Goal: Task Accomplishment & Management: Manage account settings

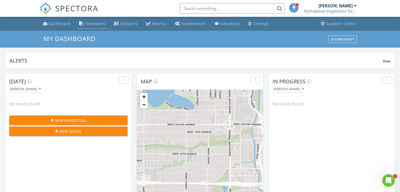
click at [90, 24] on div "Templates" at bounding box center [95, 23] width 21 height 5
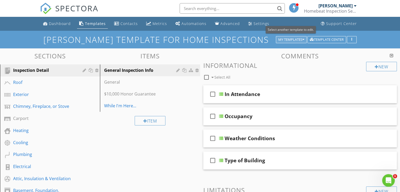
click at [293, 40] on div "My Templates" at bounding box center [291, 40] width 26 height 4
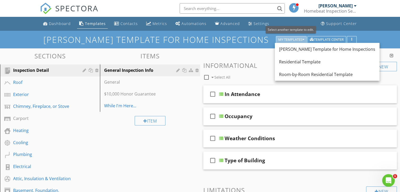
click at [293, 40] on div "My Templates" at bounding box center [291, 40] width 26 height 4
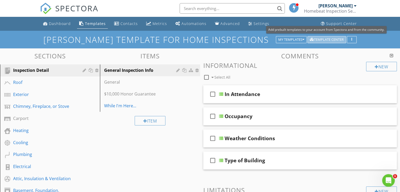
click at [322, 39] on div "Template Center" at bounding box center [327, 40] width 34 height 4
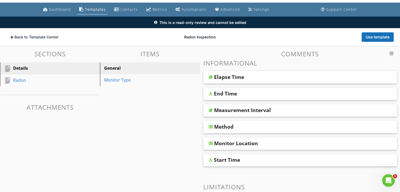
scroll to position [17, 0]
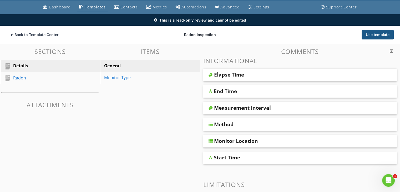
click at [368, 37] on button "Use template" at bounding box center [377, 34] width 32 height 9
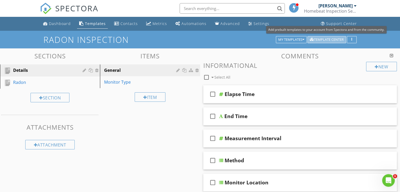
click at [325, 40] on div "Template Center" at bounding box center [327, 40] width 34 height 4
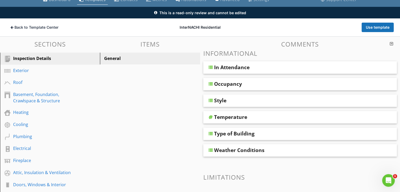
scroll to position [24, 0]
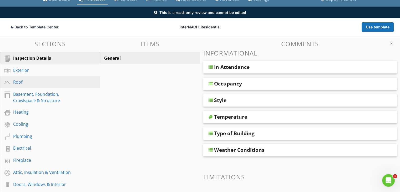
click at [25, 83] on div "Roof" at bounding box center [44, 82] width 62 height 6
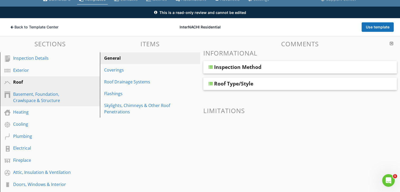
click at [21, 98] on div "Basement, Foundation, Crawlspace & Structure" at bounding box center [44, 97] width 62 height 13
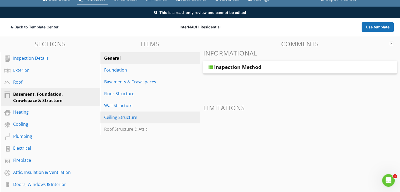
click at [109, 118] on div "Ceiling Structure" at bounding box center [140, 117] width 73 height 6
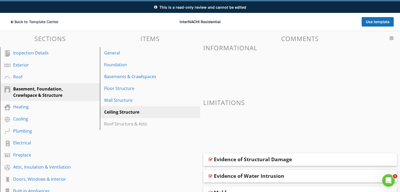
scroll to position [29, 0]
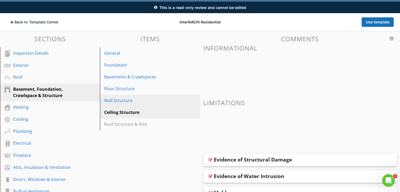
click at [127, 105] on link "Wall Structure" at bounding box center [150, 101] width 98 height 12
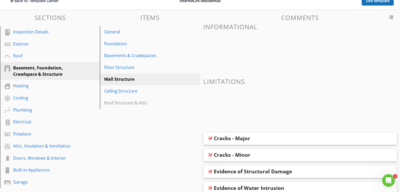
scroll to position [51, 0]
click at [141, 55] on div "Basements & Crawlspaces" at bounding box center [140, 55] width 73 height 6
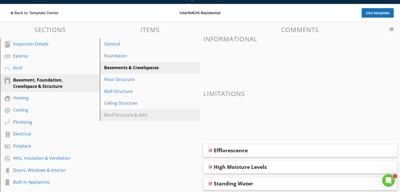
scroll to position [39, 0]
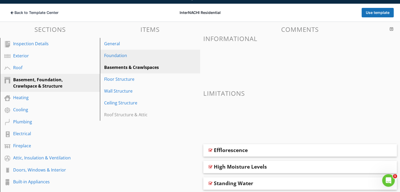
click at [125, 55] on div "Foundation" at bounding box center [140, 55] width 73 height 6
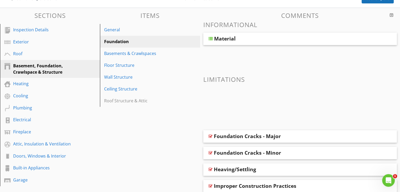
scroll to position [54, 0]
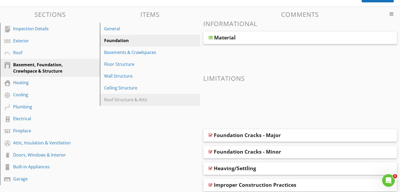
click at [129, 101] on div "Roof Structure & Attic" at bounding box center [140, 99] width 73 height 6
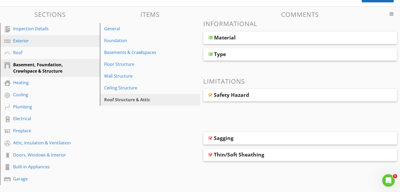
click at [39, 40] on div "Exterior" at bounding box center [44, 41] width 62 height 6
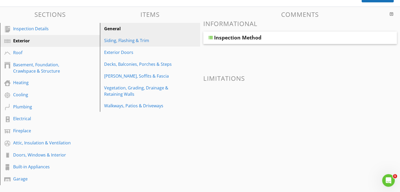
click at [129, 38] on div "Siding, Flashing & Trim" at bounding box center [140, 40] width 73 height 6
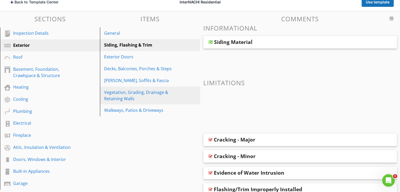
scroll to position [0, 0]
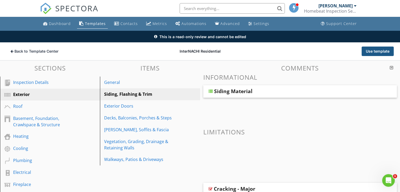
click at [382, 52] on button "Use template" at bounding box center [377, 51] width 32 height 9
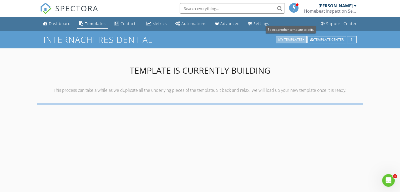
click at [305, 40] on button "My Templates" at bounding box center [291, 39] width 31 height 7
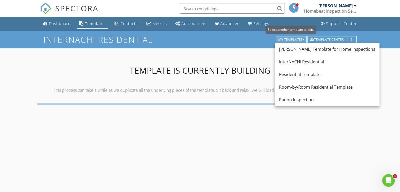
click at [305, 40] on button "My Templates" at bounding box center [291, 39] width 31 height 7
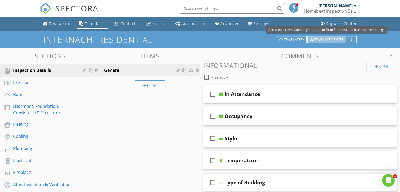
click at [329, 40] on div "Template Center" at bounding box center [327, 40] width 34 height 4
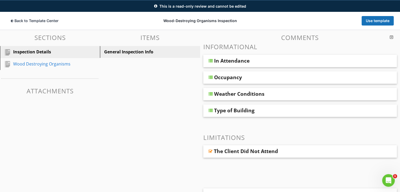
click at [228, 63] on div "In Attendance" at bounding box center [231, 61] width 35 height 6
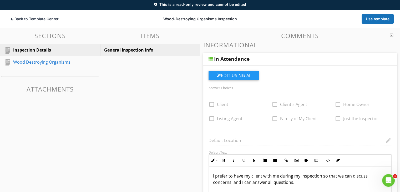
scroll to position [29, 0]
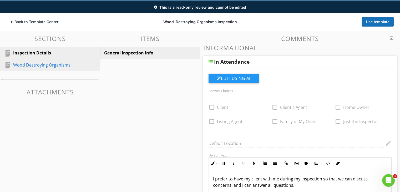
click at [66, 65] on div "Wood Destroying Organisms" at bounding box center [44, 65] width 62 height 6
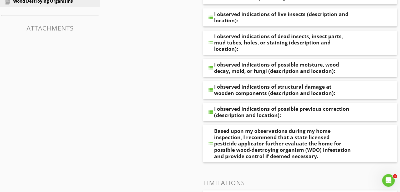
scroll to position [94, 0]
click at [246, 62] on div "I observed indications of possible moisture, wood decay, mold, or fungi (descri…" at bounding box center [282, 67] width 137 height 13
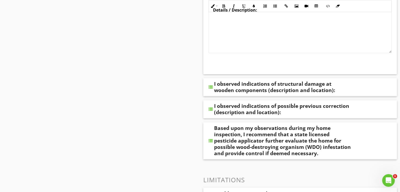
scroll to position [256, 0]
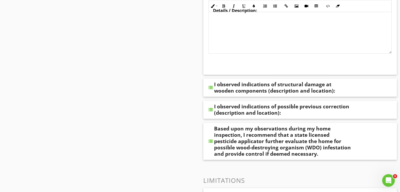
click at [165, 115] on div "Sections Inspection Details Wood Destroying Organisms Attachments Items Observa…" at bounding box center [200, 86] width 400 height 562
click at [184, 126] on div "Sections Inspection Details Wood Destroying Organisms Attachments Items Observa…" at bounding box center [200, 86] width 400 height 562
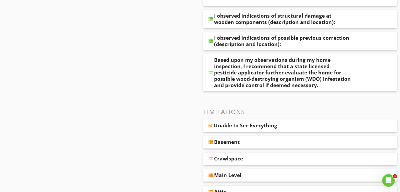
scroll to position [325, 0]
click at [248, 71] on div "Based upon my observations during my home inspection, I recommend that a state …" at bounding box center [282, 73] width 137 height 32
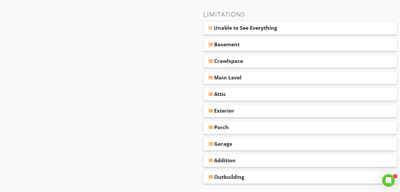
scroll to position [582, 0]
click at [235, 43] on div "Basement" at bounding box center [226, 45] width 25 height 6
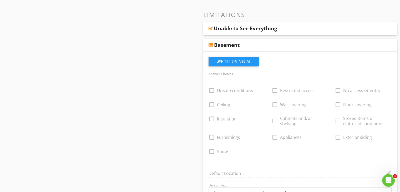
click at [235, 43] on div "Basement" at bounding box center [226, 45] width 25 height 6
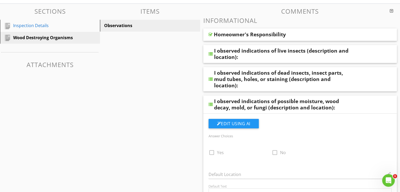
scroll to position [0, 0]
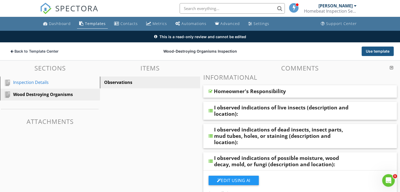
click at [377, 53] on button "Use template" at bounding box center [377, 51] width 32 height 9
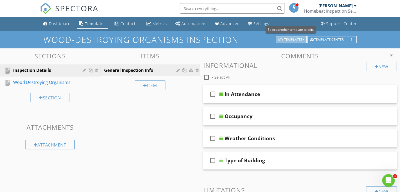
click at [296, 37] on button "My Templates" at bounding box center [291, 39] width 31 height 7
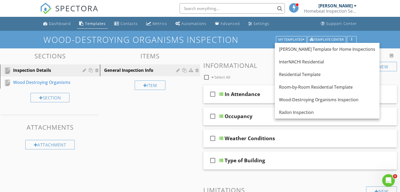
click at [162, 124] on div "Sections Inspection Details Wood Destroying Organisms Section Attachments Attac…" at bounding box center [200, 183] width 400 height 271
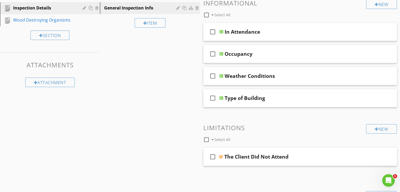
scroll to position [37, 0]
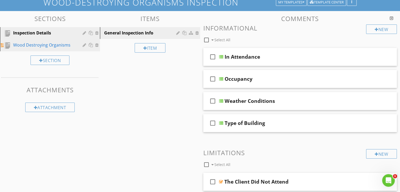
click at [62, 44] on div "Wood Destroying Organisms" at bounding box center [44, 45] width 62 height 6
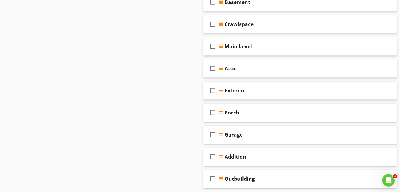
scroll to position [331, 0]
click at [245, 66] on div "Attic" at bounding box center [292, 68] width 137 height 6
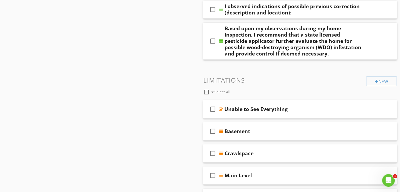
scroll to position [202, 0]
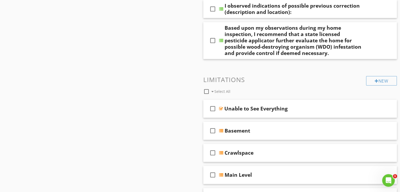
click at [219, 90] on span "Select All" at bounding box center [222, 91] width 16 height 5
click at [206, 91] on div at bounding box center [206, 91] width 9 height 9
checkbox input "false"
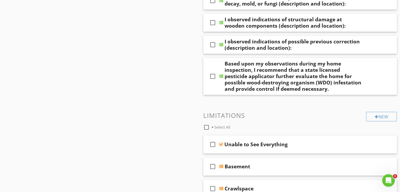
scroll to position [167, 0]
click at [246, 145] on div "Unable to See Everything" at bounding box center [255, 144] width 63 height 6
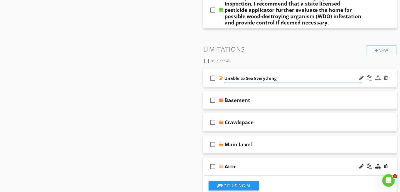
scroll to position [232, 0]
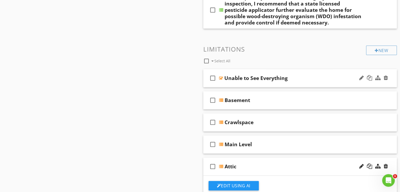
click at [277, 55] on div "check_box_outline_blank Select All" at bounding box center [284, 60] width 163 height 10
click at [278, 75] on div "Unable to See Everything" at bounding box center [255, 78] width 63 height 6
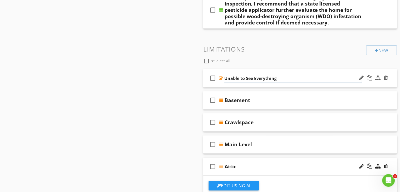
click at [278, 75] on input "Unable to See Everything" at bounding box center [292, 78] width 137 height 9
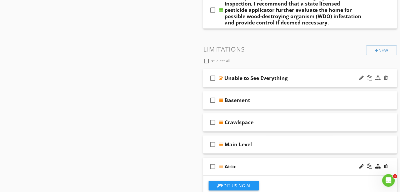
click at [155, 95] on div "Sections Inspection Details Wood Destroying Organisms Section Attachments Attac…" at bounding box center [200, 179] width 400 height 726
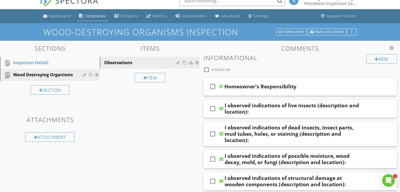
scroll to position [0, 0]
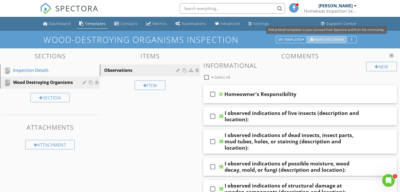
click at [323, 39] on div "Template Center" at bounding box center [327, 40] width 34 height 4
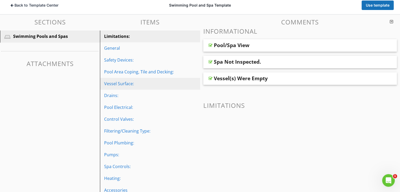
scroll to position [55, 0]
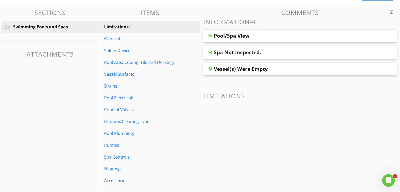
click at [250, 35] on div "Pool/Spa View" at bounding box center [282, 36] width 137 height 6
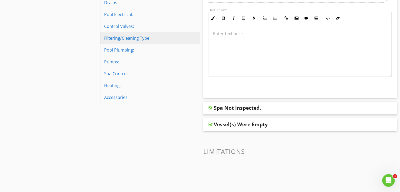
scroll to position [150, 0]
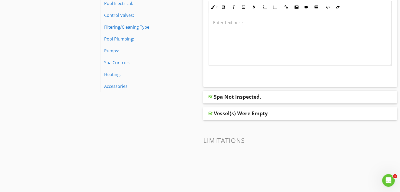
click at [251, 98] on div "Spa Not Inspected." at bounding box center [237, 97] width 47 height 6
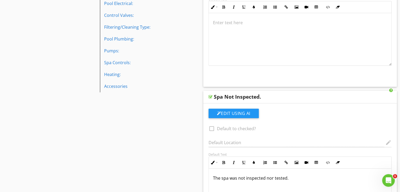
click at [172, 129] on div "Sections Swimming Pools and Spas Attachments Items Limitations: General Safety …" at bounding box center [200, 120] width 400 height 419
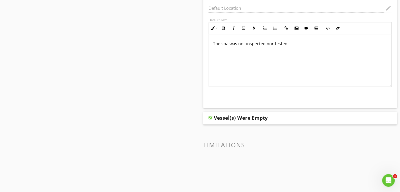
scroll to position [283, 0]
click at [237, 119] on div "Vessel(s) Were Empty" at bounding box center [241, 118] width 54 height 6
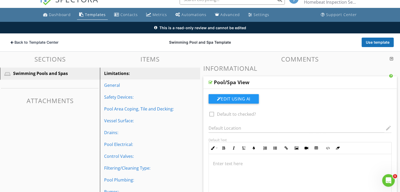
scroll to position [0, 0]
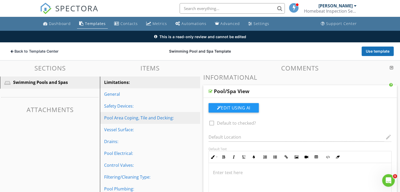
click at [153, 117] on div "Pool Area Coping, Tile and Decking:" at bounding box center [140, 118] width 73 height 6
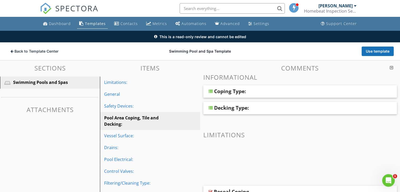
click at [229, 93] on div "Coping Type:" at bounding box center [230, 91] width 32 height 6
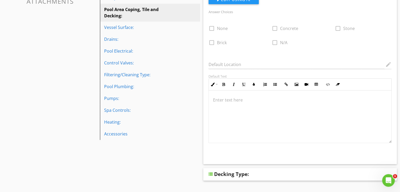
click at [229, 172] on div "Decking Type:" at bounding box center [231, 174] width 35 height 6
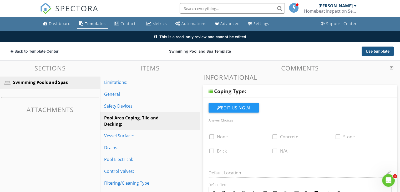
click at [377, 50] on button "Use template" at bounding box center [377, 51] width 32 height 9
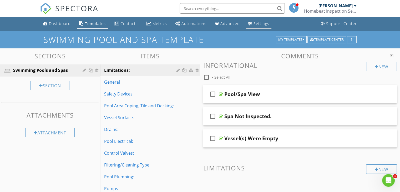
click at [260, 23] on div "Settings" at bounding box center [261, 23] width 16 height 5
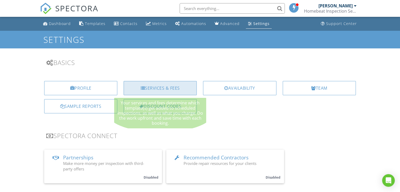
click at [155, 88] on div "Services & Fees" at bounding box center [160, 88] width 73 height 14
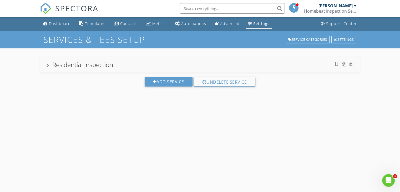
click at [178, 68] on div "Residential Inspection" at bounding box center [199, 64] width 307 height 9
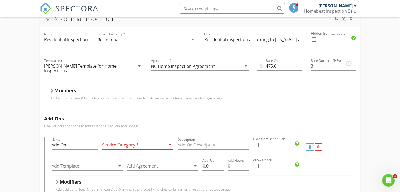
scroll to position [59, 0]
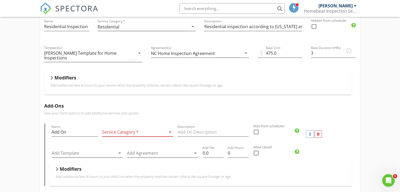
click at [126, 85] on p "Add additional fees & hours to your service when the property matches certain c…" at bounding box center [197, 85] width 295 height 4
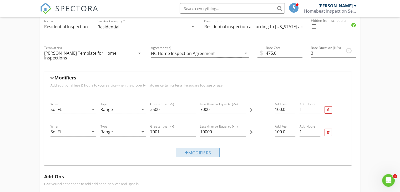
click at [187, 151] on div at bounding box center [187, 153] width 4 height 4
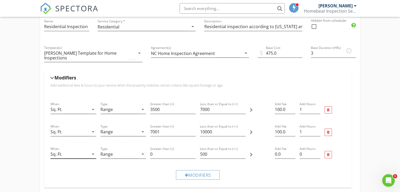
click at [95, 152] on icon "arrow_drop_down" at bounding box center [93, 154] width 6 height 6
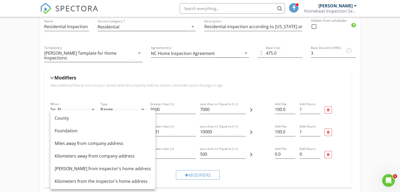
scroll to position [64, 0]
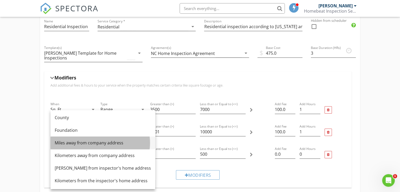
click at [104, 144] on div "Miles away from company address" at bounding box center [103, 143] width 96 height 6
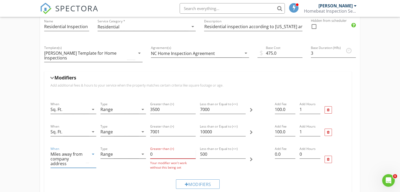
click at [157, 155] on input "0" at bounding box center [172, 154] width 45 height 9
type input "40"
click at [286, 152] on input "0.0" at bounding box center [285, 154] width 21 height 9
type input "0"
type input "55"
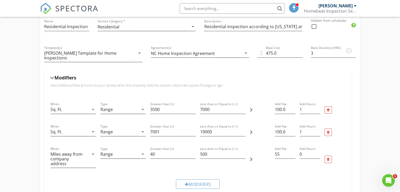
click at [265, 170] on div at bounding box center [260, 160] width 25 height 32
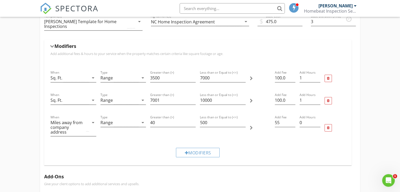
scroll to position [91, 0]
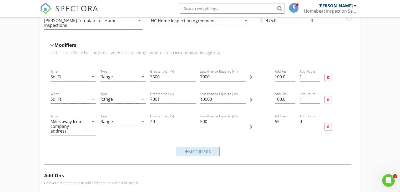
click at [192, 150] on div "Modifiers" at bounding box center [198, 151] width 44 height 9
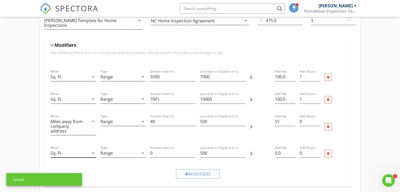
click at [95, 150] on icon "arrow_drop_down" at bounding box center [93, 153] width 6 height 6
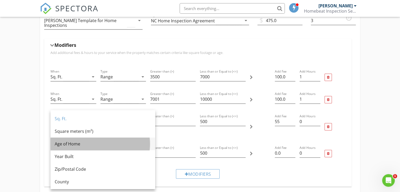
click at [89, 143] on div "Age of Home" at bounding box center [103, 144] width 96 height 6
type input "500"
type input "0"
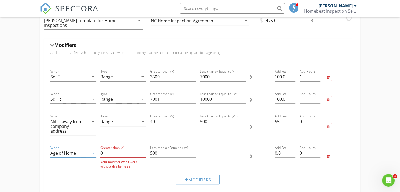
click at [125, 153] on input "0" at bounding box center [122, 153] width 45 height 9
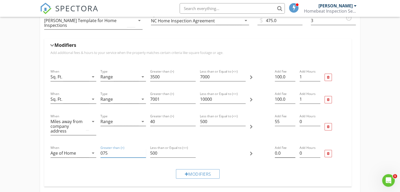
type input "075"
click at [281, 154] on input "0.0" at bounding box center [285, 153] width 21 height 9
type input "0"
click at [260, 168] on div "Modifiers" at bounding box center [197, 174] width 299 height 18
click at [160, 163] on div "Less than or Equal to (<=) 500" at bounding box center [173, 153] width 50 height 22
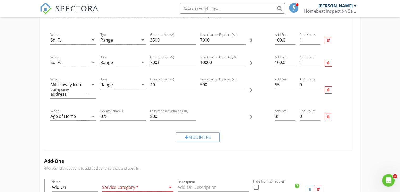
scroll to position [128, 0]
click at [281, 117] on input "35" at bounding box center [285, 116] width 21 height 9
type input "3"
type input "55"
click at [250, 144] on div "Modifiers" at bounding box center [197, 137] width 299 height 18
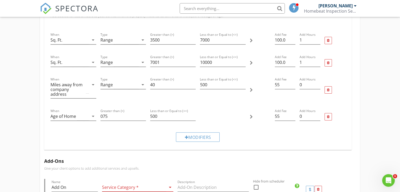
click at [141, 144] on div "Modifiers" at bounding box center [197, 137] width 299 height 18
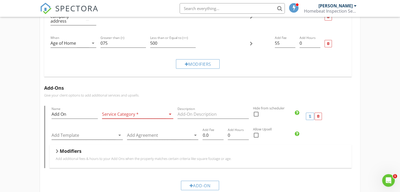
scroll to position [215, 0]
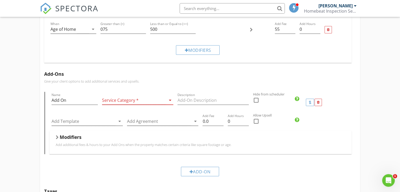
click at [141, 101] on div at bounding box center [134, 100] width 64 height 9
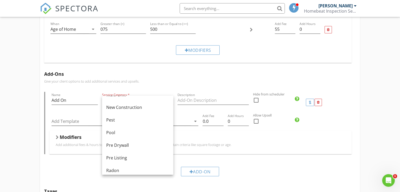
scroll to position [160, 0]
click at [139, 122] on div "Pest" at bounding box center [137, 121] width 63 height 6
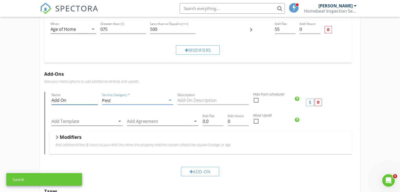
click at [76, 101] on input "Add On" at bounding box center [75, 100] width 46 height 9
type input "A"
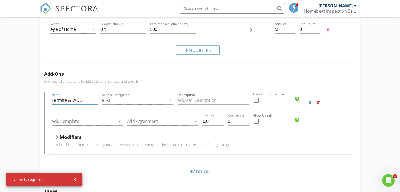
type input "Termite & WDO"
click at [192, 99] on input "Description" at bounding box center [212, 100] width 71 height 9
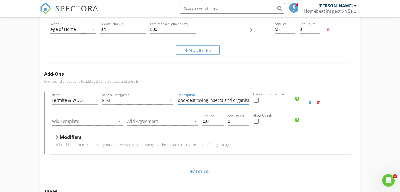
scroll to position [0, 91]
type input "Inspect for indications of active or previous wood-destroying insects and organ…"
click at [119, 121] on icon "arrow_drop_down" at bounding box center [119, 121] width 6 height 6
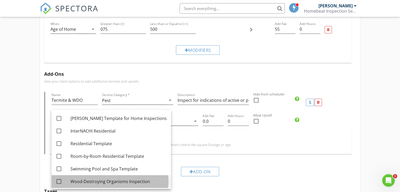
click at [115, 182] on div "Wood-Destroying Organisms Inspection" at bounding box center [118, 181] width 96 height 6
checkbox input "true"
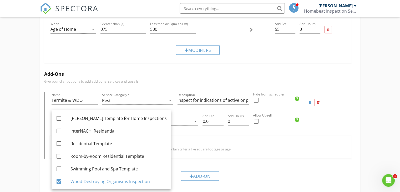
click at [380, 136] on div "Residential Inspection Name Residential Inspection Service Category * Residenti…" at bounding box center [200, 61] width 400 height 457
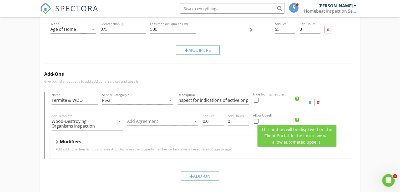
click at [296, 120] on icon at bounding box center [296, 119] width 4 height 5
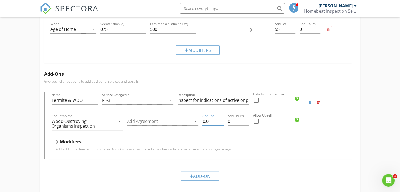
click at [212, 122] on input "0.0" at bounding box center [212, 121] width 21 height 9
type input "0"
type input "50"
click at [188, 125] on div at bounding box center [159, 121] width 64 height 9
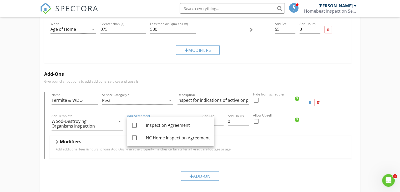
click at [222, 133] on div "Add Fee 50" at bounding box center [212, 124] width 25 height 23
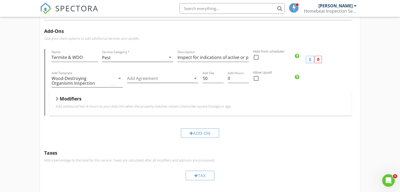
scroll to position [259, 0]
click at [197, 133] on div "Add-On" at bounding box center [200, 132] width 38 height 9
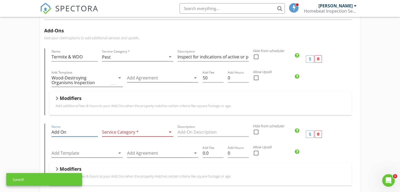
click at [90, 132] on input "Add On" at bounding box center [75, 132] width 46 height 9
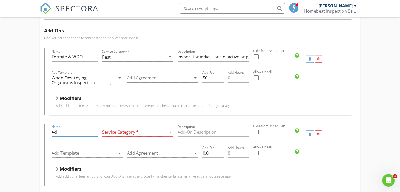
type input "A"
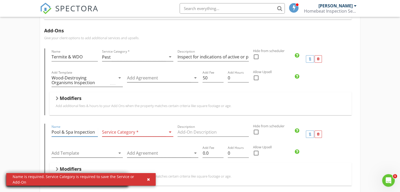
type input "Pool & Spa Inspection"
click at [138, 131] on div at bounding box center [134, 132] width 64 height 9
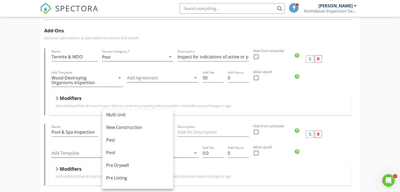
scroll to position [158, 0]
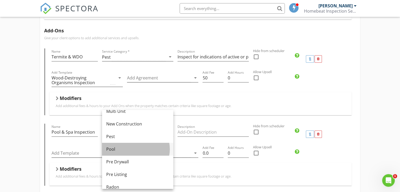
click at [132, 151] on div "Pool" at bounding box center [137, 149] width 63 height 6
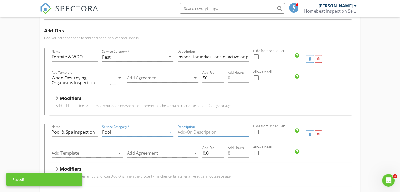
click at [198, 132] on input "Description" at bounding box center [212, 132] width 71 height 9
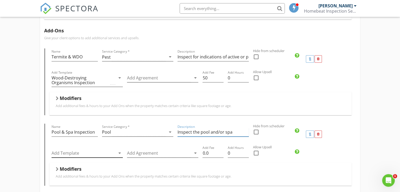
type input "Inspect the pool and/or spa"
click at [115, 155] on div at bounding box center [84, 153] width 64 height 9
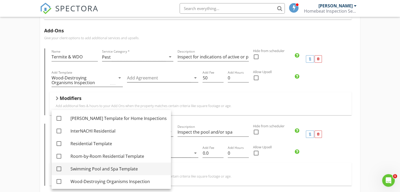
click at [122, 169] on div "Swimming Pool and Spa Template" at bounding box center [118, 169] width 96 height 6
checkbox input "true"
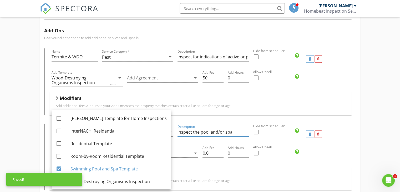
click at [199, 130] on input "Inspect the pool and/or spa" at bounding box center [212, 132] width 71 height 9
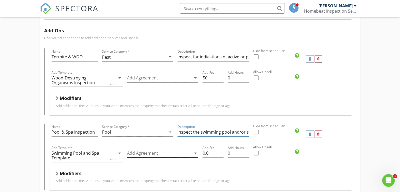
type input "Inspect the swimming pool and/or spa"
click at [143, 152] on div at bounding box center [159, 153] width 64 height 9
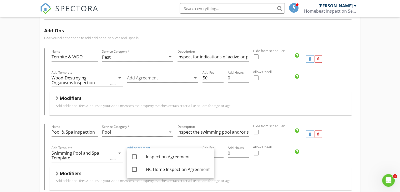
click at [238, 171] on div "Modifiers" at bounding box center [200, 174] width 289 height 8
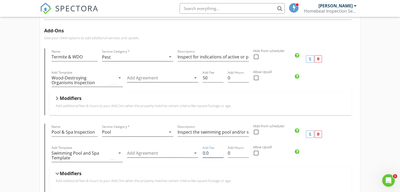
click at [205, 151] on input "0.0" at bounding box center [212, 153] width 21 height 9
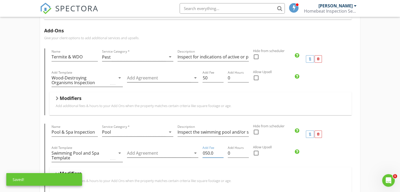
click at [229, 166] on div "Add Hours 0" at bounding box center [238, 156] width 25 height 23
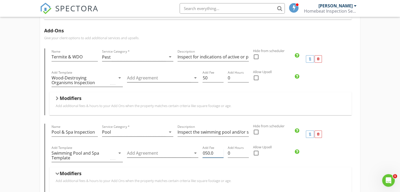
click at [206, 153] on input "050.0" at bounding box center [212, 153] width 21 height 9
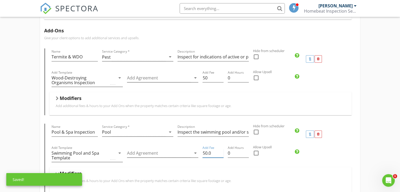
click at [214, 153] on input "50.0" at bounding box center [212, 153] width 21 height 9
type input "50"
click at [215, 168] on div "Modifiers Add additional fees & hours to your Add Ons when the property matches…" at bounding box center [200, 178] width 302 height 23
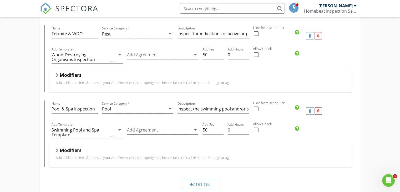
scroll to position [311, 0]
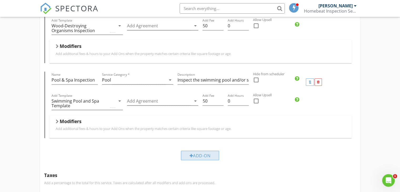
click at [194, 155] on div "Add-On" at bounding box center [200, 155] width 38 height 9
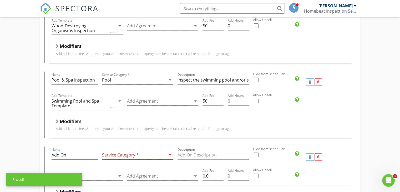
click at [83, 155] on input "Add On" at bounding box center [75, 155] width 46 height 9
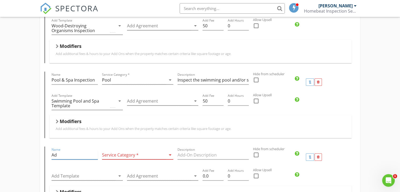
type input "A"
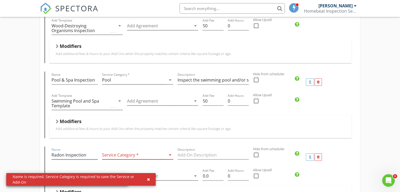
type input "Radon Inspection"
click at [125, 156] on div at bounding box center [134, 155] width 64 height 9
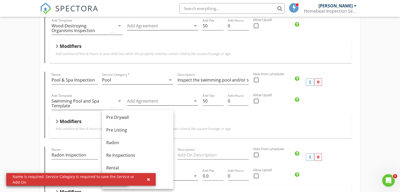
scroll to position [204, 0]
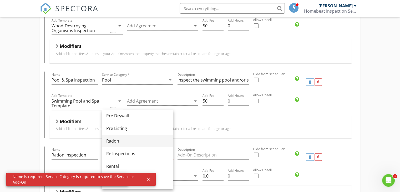
click at [117, 139] on div "Radon" at bounding box center [137, 141] width 63 height 6
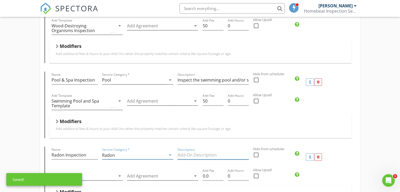
click at [183, 153] on input "Description" at bounding box center [212, 155] width 71 height 9
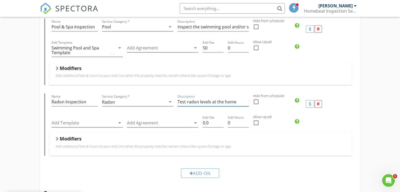
scroll to position [364, 0]
type input "Test radon levels at the home"
click at [208, 123] on input "0.0" at bounding box center [212, 122] width 21 height 9
type input "0"
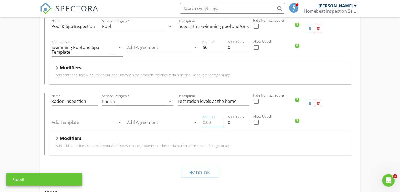
type input "9"
type input "145"
click at [231, 123] on input "0" at bounding box center [238, 122] width 21 height 9
type input "0.5"
click at [119, 121] on icon "arrow_drop_down" at bounding box center [119, 122] width 6 height 6
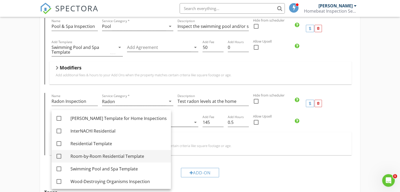
scroll to position [14, 0]
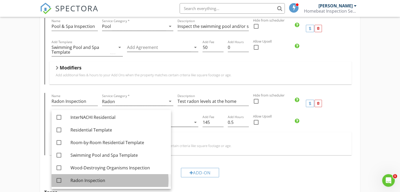
click at [100, 178] on div "Radon Inspection" at bounding box center [118, 180] width 96 height 6
checkbox input "true"
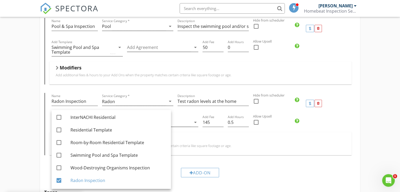
click at [274, 137] on div "Modifiers" at bounding box center [200, 139] width 289 height 8
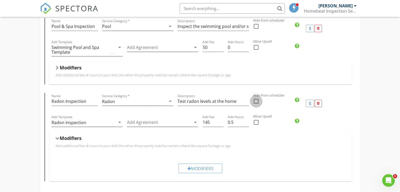
click at [257, 102] on div at bounding box center [256, 101] width 9 height 9
checkbox input "true"
click at [240, 98] on input "Test radon levels at the home" at bounding box center [212, 101] width 71 height 9
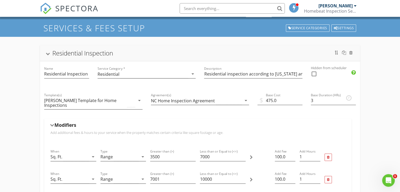
scroll to position [0, 0]
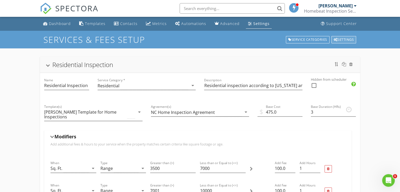
type input "Test radon levels at the home over a 48-hour period"
click at [343, 39] on div "Settings" at bounding box center [343, 39] width 25 height 7
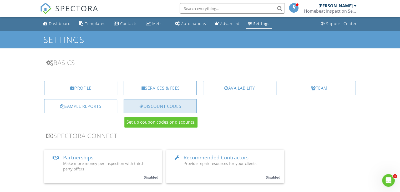
click at [158, 108] on div "Discount Codes" at bounding box center [160, 106] width 73 height 14
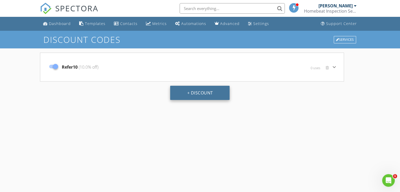
click at [200, 93] on button "+ Discount" at bounding box center [199, 93] width 59 height 14
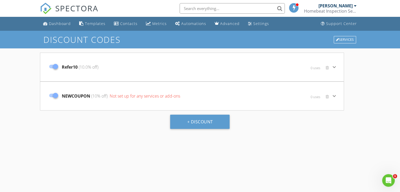
click at [116, 95] on span "Not set up for any services or add-ons" at bounding box center [144, 96] width 71 height 6
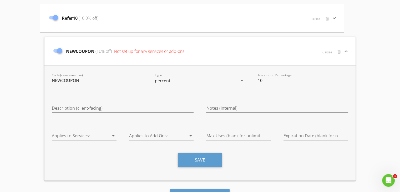
scroll to position [49, 0]
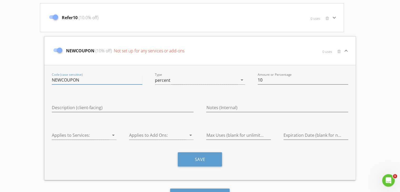
click at [90, 82] on input "NEWCOUPON" at bounding box center [97, 80] width 90 height 9
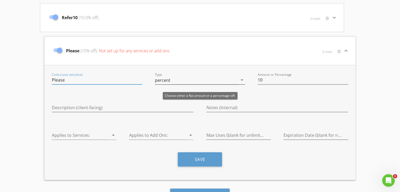
type input "Please"
click at [197, 80] on div "percent" at bounding box center [196, 80] width 83 height 9
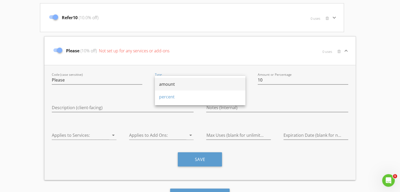
click at [182, 85] on div "amount" at bounding box center [200, 84] width 82 height 6
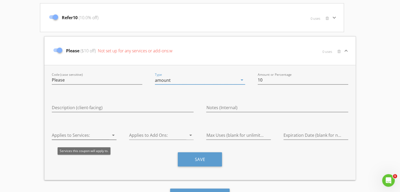
click at [111, 135] on icon "arrow_drop_down" at bounding box center [113, 135] width 6 height 6
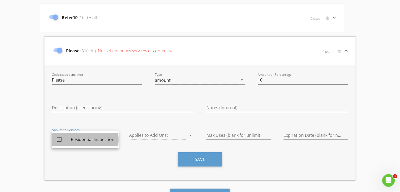
click at [98, 140] on div "Residential Inspection" at bounding box center [93, 139] width 44 height 6
checkbox input "true"
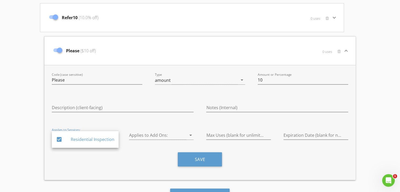
click at [143, 164] on div "Save" at bounding box center [199, 161] width 309 height 18
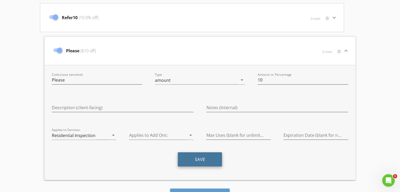
click at [201, 161] on button "Save" at bounding box center [200, 159] width 44 height 14
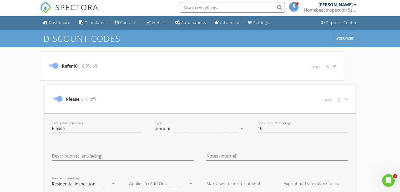
scroll to position [0, 0]
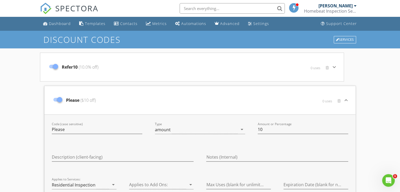
click at [174, 66] on div "Refer10 (10.0% off)" at bounding box center [142, 67] width 190 height 22
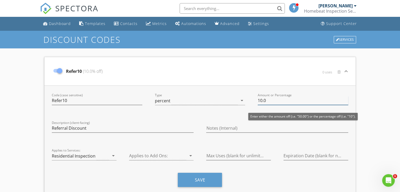
click at [269, 104] on input "10.0" at bounding box center [303, 100] width 90 height 9
type input "1"
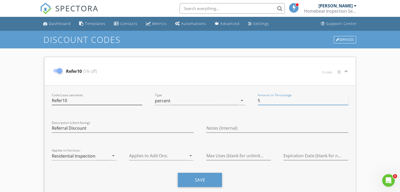
type input "5"
click at [78, 100] on input "Refer10" at bounding box center [97, 100] width 90 height 9
type input "Refer5"
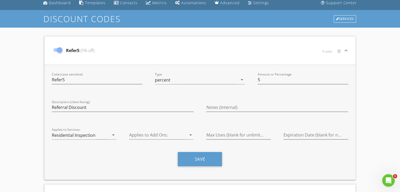
scroll to position [22, 0]
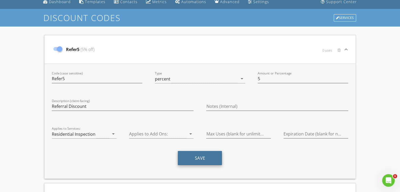
click at [194, 157] on button "Save" at bounding box center [200, 158] width 44 height 14
click at [33, 127] on div "Discount Codes Services Refer5 (5% off) 0 uses keyboard_arrow_down Code (case s…" at bounding box center [200, 181] width 400 height 344
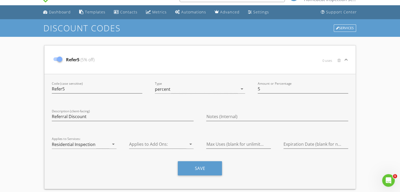
scroll to position [0, 0]
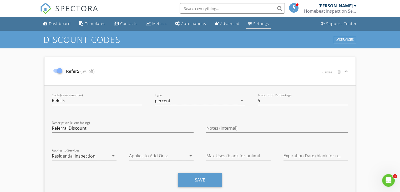
click at [253, 21] on div "Settings" at bounding box center [261, 23] width 16 height 5
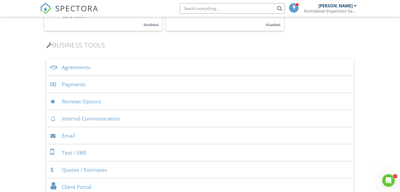
scroll to position [172, 0]
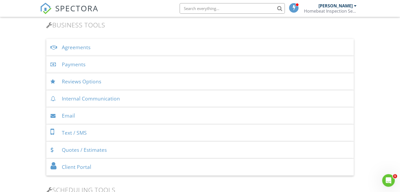
click at [95, 151] on div "Quotes / Estimates" at bounding box center [199, 149] width 307 height 17
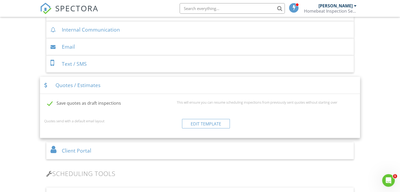
scroll to position [245, 0]
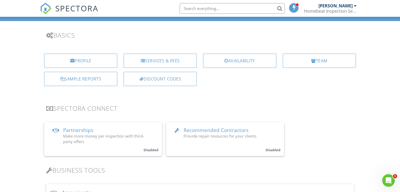
scroll to position [0, 0]
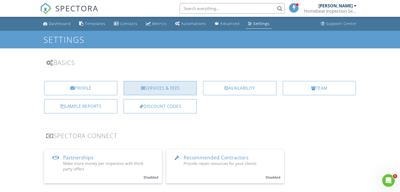
click at [178, 87] on div "Services & Fees" at bounding box center [160, 88] width 73 height 14
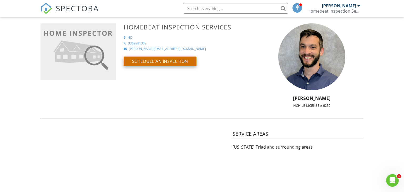
click at [141, 59] on button "Schedule an Inspection" at bounding box center [160, 61] width 73 height 9
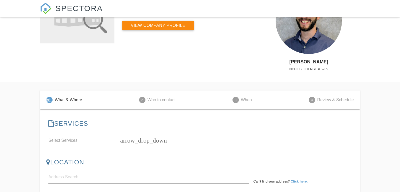
scroll to position [62, 0]
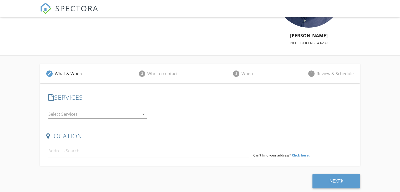
click at [143, 115] on icon "arrow_drop_down" at bounding box center [143, 114] width 6 height 6
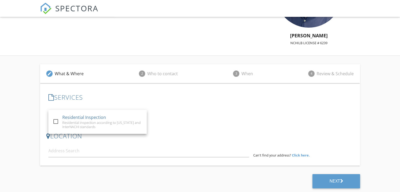
click at [181, 126] on div "SERVICES check_box_outline_blank Residential Inspection Residential inspection …" at bounding box center [199, 108] width 307 height 39
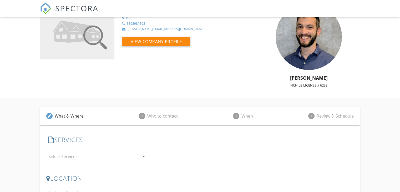
scroll to position [0, 0]
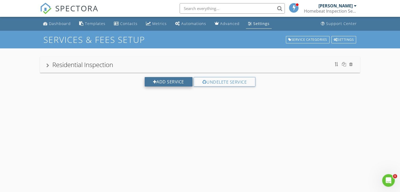
click at [170, 84] on div "Add Service" at bounding box center [169, 81] width 48 height 9
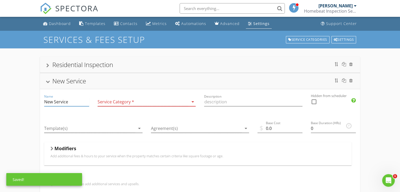
click at [74, 105] on input "New Service" at bounding box center [66, 102] width 45 height 9
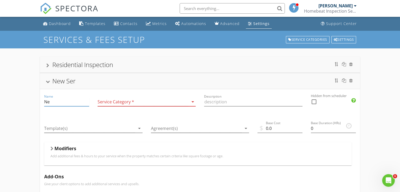
type input "N"
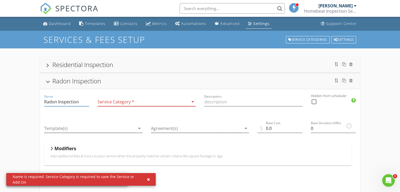
type input "Radon Inspection"
click at [126, 104] on div at bounding box center [143, 102] width 91 height 9
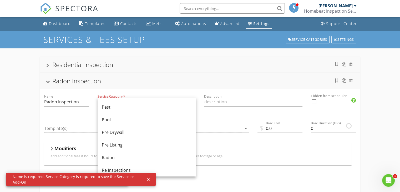
scroll to position [181, 0]
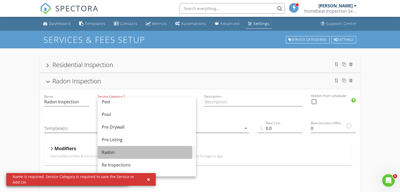
click at [126, 151] on div "Radon" at bounding box center [147, 152] width 90 height 6
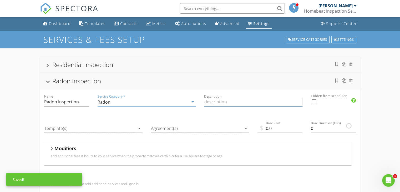
click at [214, 101] on input "Description" at bounding box center [253, 102] width 98 height 9
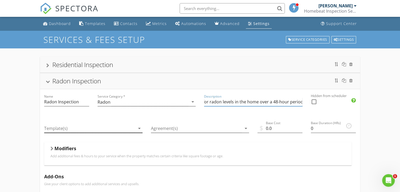
type input "Test for radon levels in the home over a 48-hour period."
click at [138, 128] on icon "arrow_drop_down" at bounding box center [139, 128] width 6 height 6
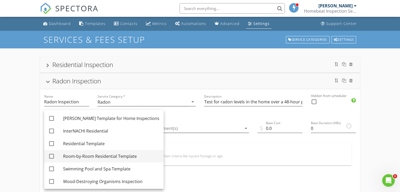
scroll to position [14, 0]
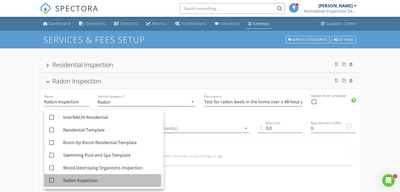
click at [95, 179] on div "Radon Inspection" at bounding box center [111, 180] width 96 height 6
checkbox input "true"
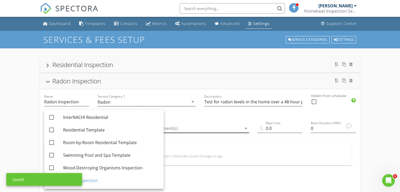
click at [214, 131] on div at bounding box center [196, 128] width 91 height 9
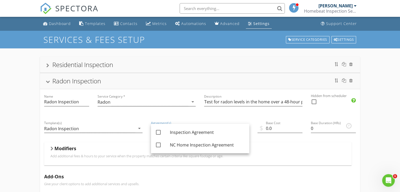
click at [270, 143] on div "Modifiers Add additional fees & hours to your service when the property matches…" at bounding box center [197, 153] width 307 height 23
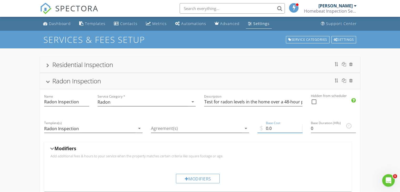
click at [273, 129] on input "0.0" at bounding box center [279, 128] width 45 height 9
type input "0"
type input "219"
click at [233, 139] on div "Agreement(s) arrow_drop_down" at bounding box center [200, 129] width 107 height 27
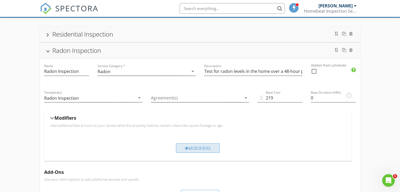
click at [205, 149] on div "Modifiers" at bounding box center [198, 147] width 44 height 9
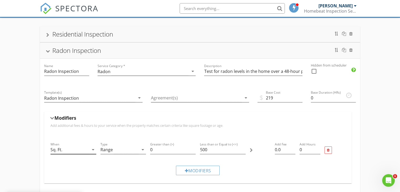
click at [90, 150] on icon "arrow_drop_down" at bounding box center [93, 149] width 6 height 6
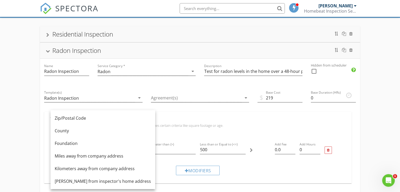
scroll to position [51, 0]
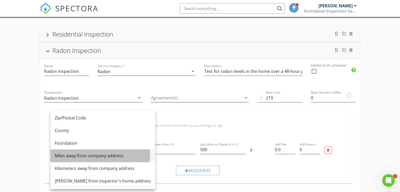
click at [109, 156] on div "Miles away from company address" at bounding box center [103, 155] width 96 height 6
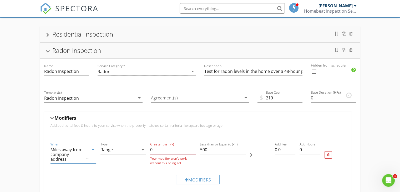
click at [161, 148] on input "0" at bounding box center [172, 149] width 45 height 9
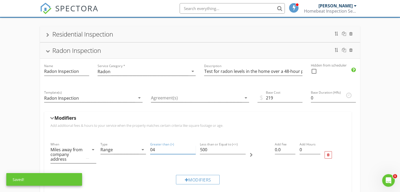
type input "0"
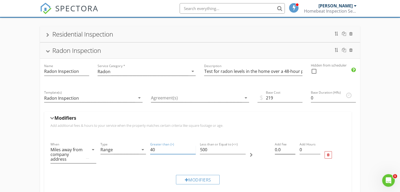
type input "40"
click at [286, 150] on input "0.0" at bounding box center [285, 149] width 21 height 9
type input "0"
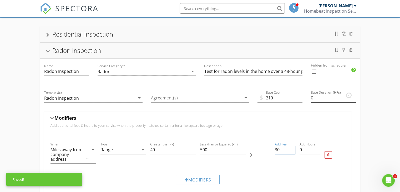
type input "30"
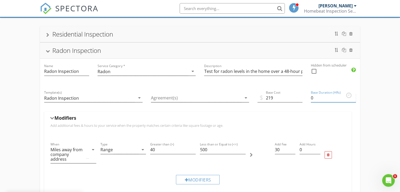
click at [320, 96] on input "0" at bounding box center [333, 98] width 45 height 9
click at [283, 149] on input "30" at bounding box center [285, 149] width 21 height 9
click at [316, 99] on input "0" at bounding box center [333, 98] width 45 height 9
type input "2"
click at [304, 150] on input "0" at bounding box center [309, 149] width 21 height 9
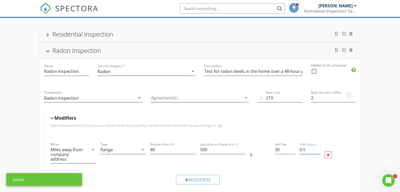
type input "0.5"
click at [257, 159] on div at bounding box center [260, 155] width 25 height 32
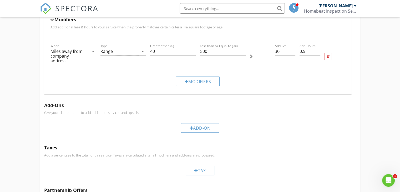
scroll to position [0, 0]
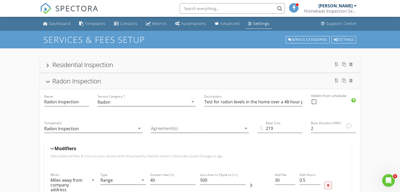
click at [60, 83] on div "Radon Inspection" at bounding box center [76, 80] width 49 height 9
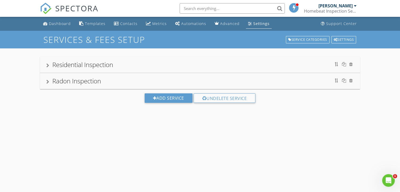
click at [94, 106] on div "Add Service Undelete Service" at bounding box center [200, 100] width 400 height 22
click at [141, 111] on div "Add Service Undelete Service" at bounding box center [200, 100] width 400 height 22
click at [112, 81] on div "Radon Inspection" at bounding box center [199, 80] width 307 height 9
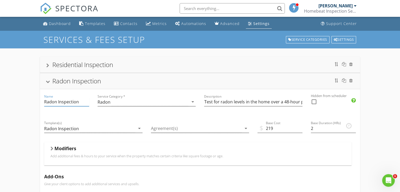
click at [56, 101] on input "Radon Inspection" at bounding box center [66, 102] width 45 height 9
type input "Radon Test Only"
click at [34, 115] on div "Residential Inspection Radon Test Only Name Radon Test Only Service Category * …" at bounding box center [200, 180] width 400 height 265
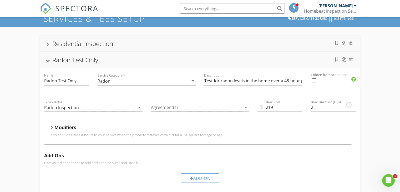
scroll to position [21, 0]
click at [313, 81] on div at bounding box center [313, 80] width 9 height 9
checkbox input "true"
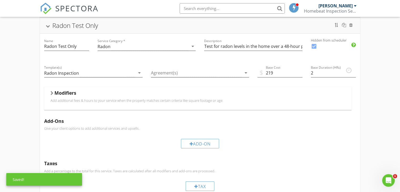
scroll to position [0, 0]
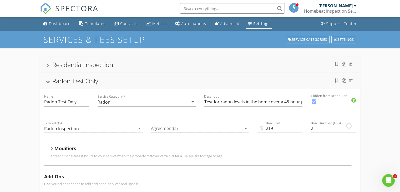
click at [47, 81] on div at bounding box center [48, 81] width 4 height 3
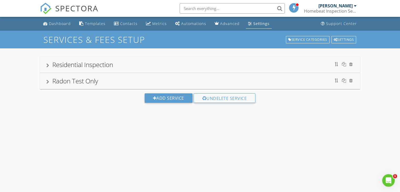
click at [24, 73] on div "Residential Inspection Radon Test Only Name Radon Test Only Service Category * …" at bounding box center [200, 83] width 400 height 71
click at [257, 24] on div "Settings" at bounding box center [261, 23] width 16 height 5
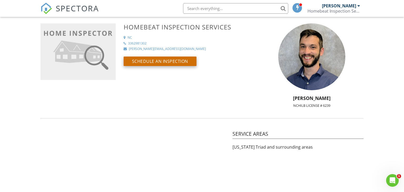
click at [167, 58] on button "Schedule an Inspection" at bounding box center [160, 61] width 73 height 9
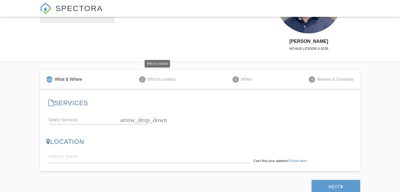
scroll to position [62, 0]
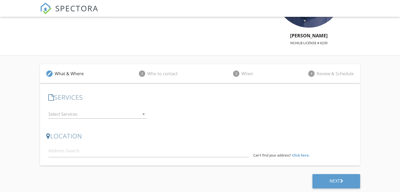
click at [141, 113] on icon "arrow_drop_down" at bounding box center [143, 114] width 6 height 6
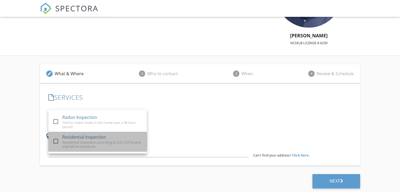
click at [92, 147] on div "Residential inspection according to [US_STATE] and InterNACHI standards" at bounding box center [102, 144] width 80 height 8
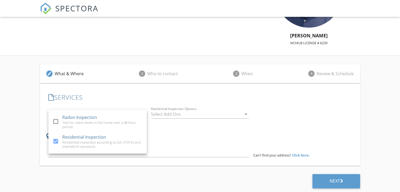
click at [168, 115] on div at bounding box center [196, 114] width 91 height 8
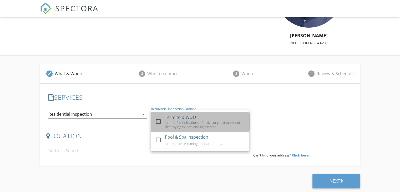
click at [194, 121] on div "Inspect for indications of active or previous wood-destroying insects and organ…" at bounding box center [205, 124] width 80 height 8
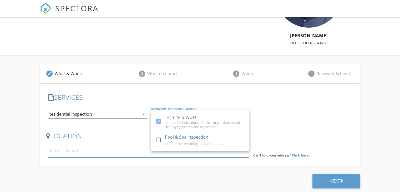
click at [121, 151] on input at bounding box center [148, 150] width 201 height 13
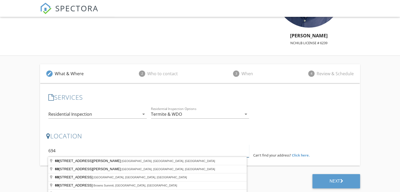
scroll to position [62, 0]
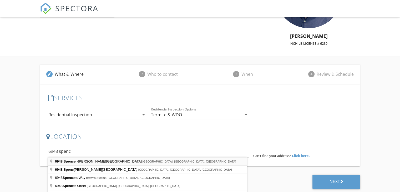
type input "[STREET_ADDRESS][PERSON_NAME]"
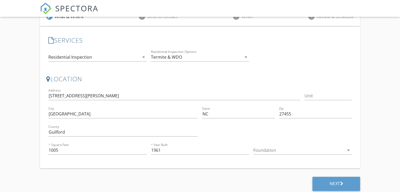
scroll to position [120, 0]
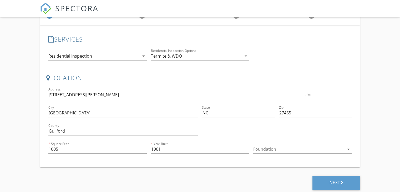
click at [315, 147] on div at bounding box center [298, 149] width 91 height 8
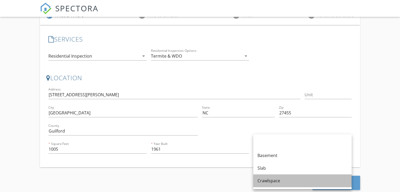
click at [291, 179] on div "Crawlspace" at bounding box center [302, 180] width 90 height 6
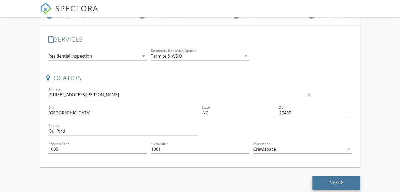
click at [319, 179] on div "Next" at bounding box center [336, 183] width 48 height 14
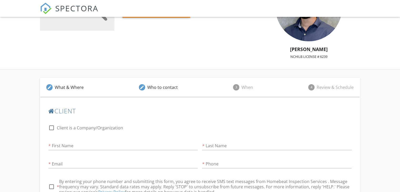
scroll to position [0, 0]
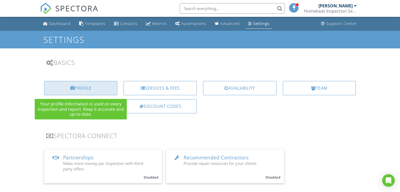
click at [94, 86] on div "Profile" at bounding box center [80, 88] width 73 height 14
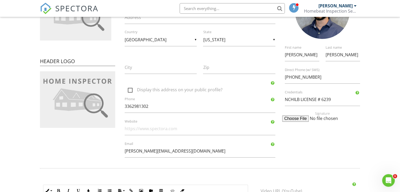
scroll to position [92, 0]
click at [142, 129] on input "Website" at bounding box center [200, 128] width 150 height 13
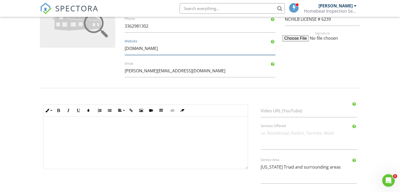
scroll to position [193, 0]
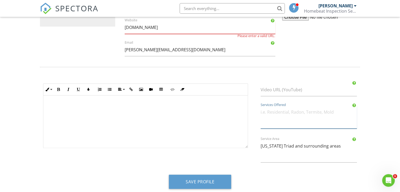
click at [269, 121] on textarea "Services Offered" at bounding box center [308, 117] width 96 height 23
click at [142, 31] on input "homebeatnc.com" at bounding box center [200, 27] width 150 height 13
type input "[URL][DOMAIN_NAME]"
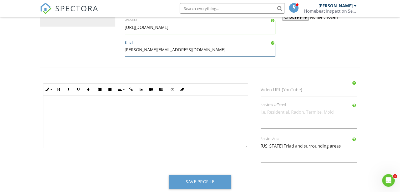
click at [167, 49] on input "[PERSON_NAME][EMAIL_ADDRESS][DOMAIN_NAME]" at bounding box center [200, 49] width 150 height 13
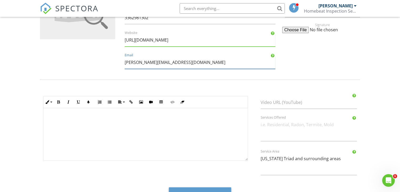
scroll to position [180, 0]
click at [188, 37] on input "[URL][DOMAIN_NAME]" at bounding box center [200, 40] width 150 height 13
click at [299, 126] on textarea "Services Offered" at bounding box center [308, 130] width 96 height 23
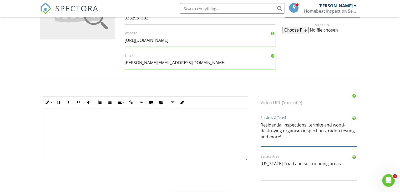
type textarea "Residential inspections, termite and wood-destroying organism inspections, rado…"
click at [383, 127] on form "Profile View Public Profile Company Logo Header Logo Company Information Homebe…" at bounding box center [200, 30] width 400 height 360
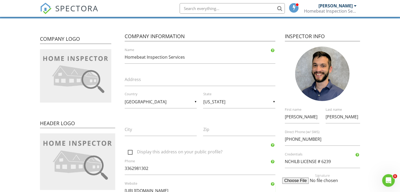
scroll to position [30, 0]
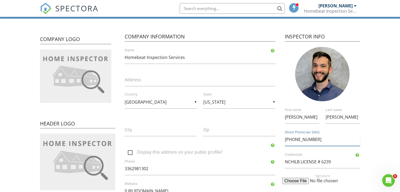
click at [309, 140] on input "+17048606528" at bounding box center [322, 139] width 75 height 13
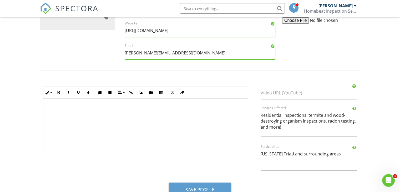
scroll to position [203, 0]
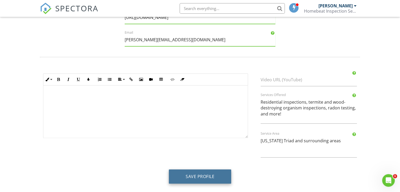
type input "3362981302"
click at [197, 174] on button "Save Profile" at bounding box center [200, 176] width 62 height 14
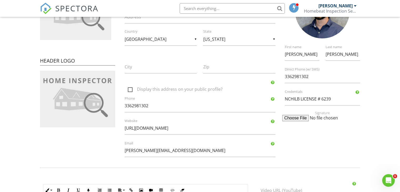
scroll to position [93, 0]
click at [131, 104] on input "3362981302" at bounding box center [200, 105] width 150 height 13
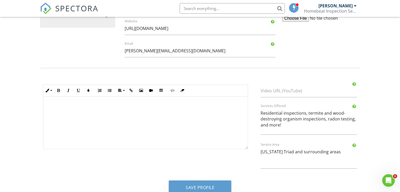
scroll to position [202, 0]
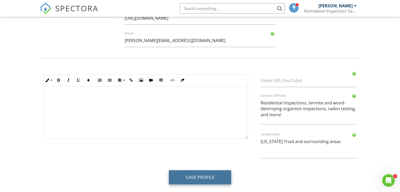
type input "[PHONE_NUMBER]"
click at [202, 178] on button "Save Profile" at bounding box center [200, 177] width 62 height 14
